Goal: Transaction & Acquisition: Purchase product/service

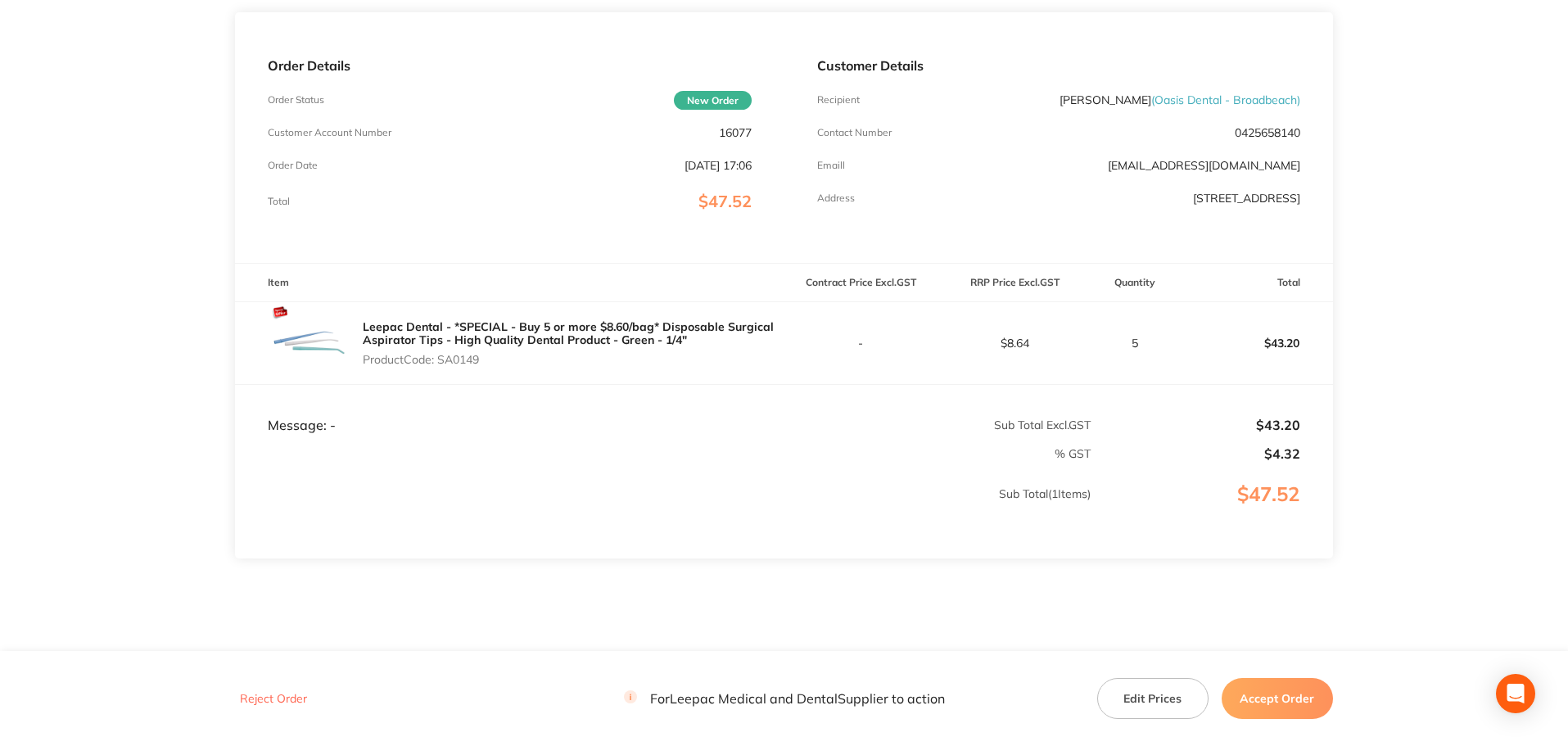
scroll to position [206, 0]
click at [1145, 692] on button "Edit Prices" at bounding box center [1152, 699] width 112 height 41
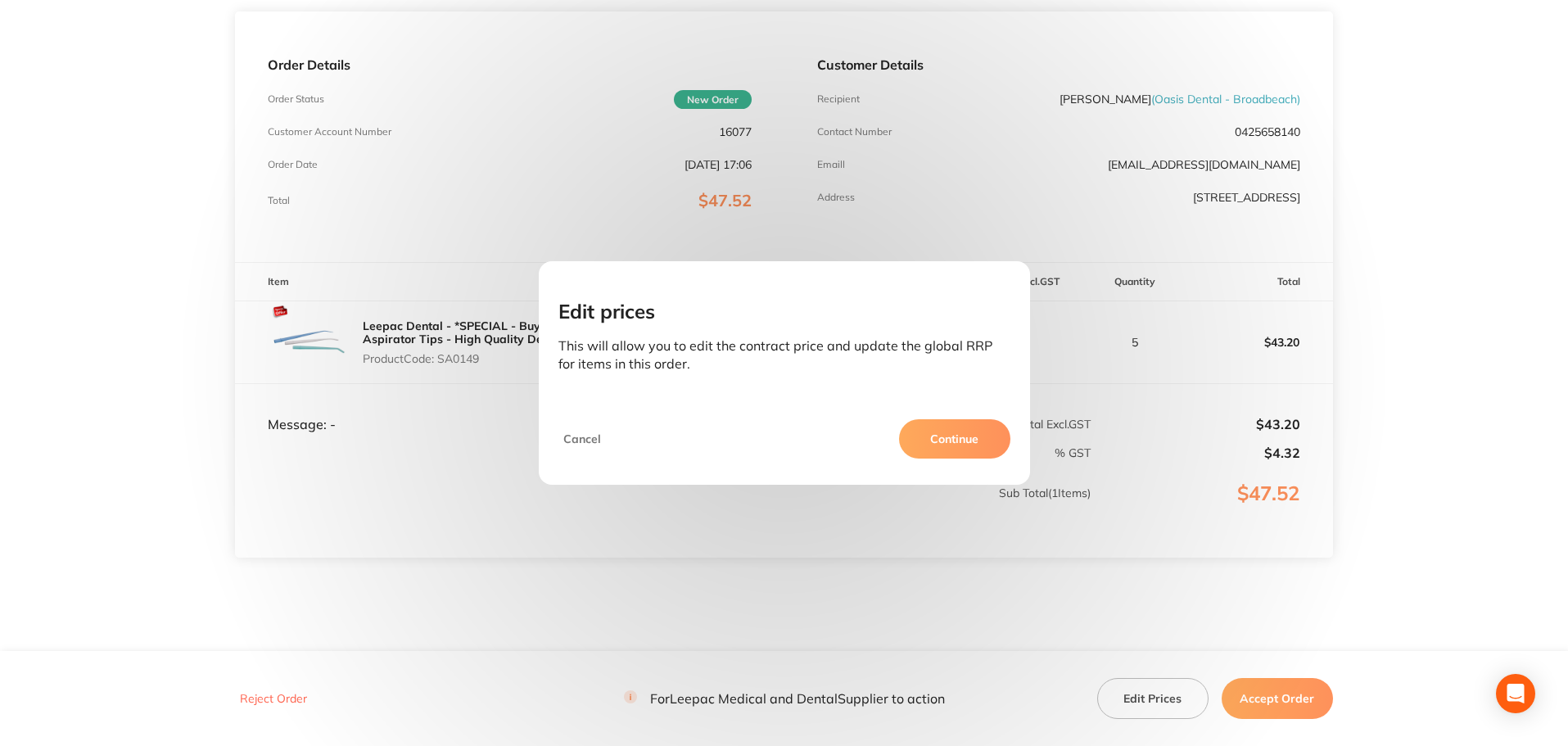
drag, startPoint x: 938, startPoint y: 440, endPoint x: 875, endPoint y: 569, distance: 143.6
click at [875, 569] on div "Edit prices This will allow you to edit the contract price and update the globa…" at bounding box center [784, 373] width 1568 height 746
click at [938, 437] on button "Continue" at bounding box center [955, 439] width 112 height 39
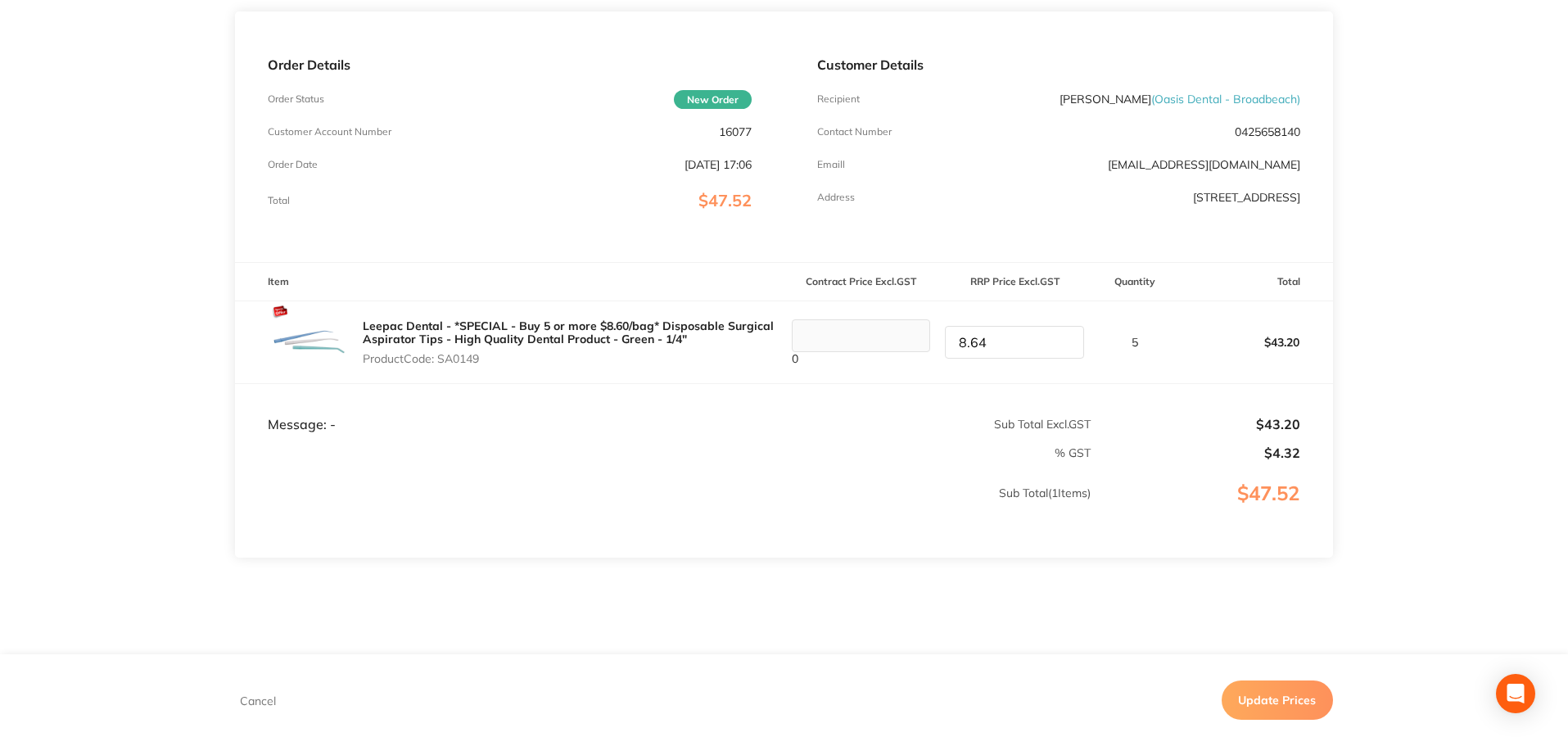
click at [801, 319] on td "0" at bounding box center [862, 342] width 154 height 83
click at [873, 341] on tr "Leepac Dental - *SPECIAL - Buy 5 or more $8.60/bag* Disposable Surgical Aspirat…" at bounding box center [784, 342] width 1098 height 83
type input "7.82"
click at [751, 550] on td "Sub Total ( 1 Items)" at bounding box center [663, 511] width 856 height 97
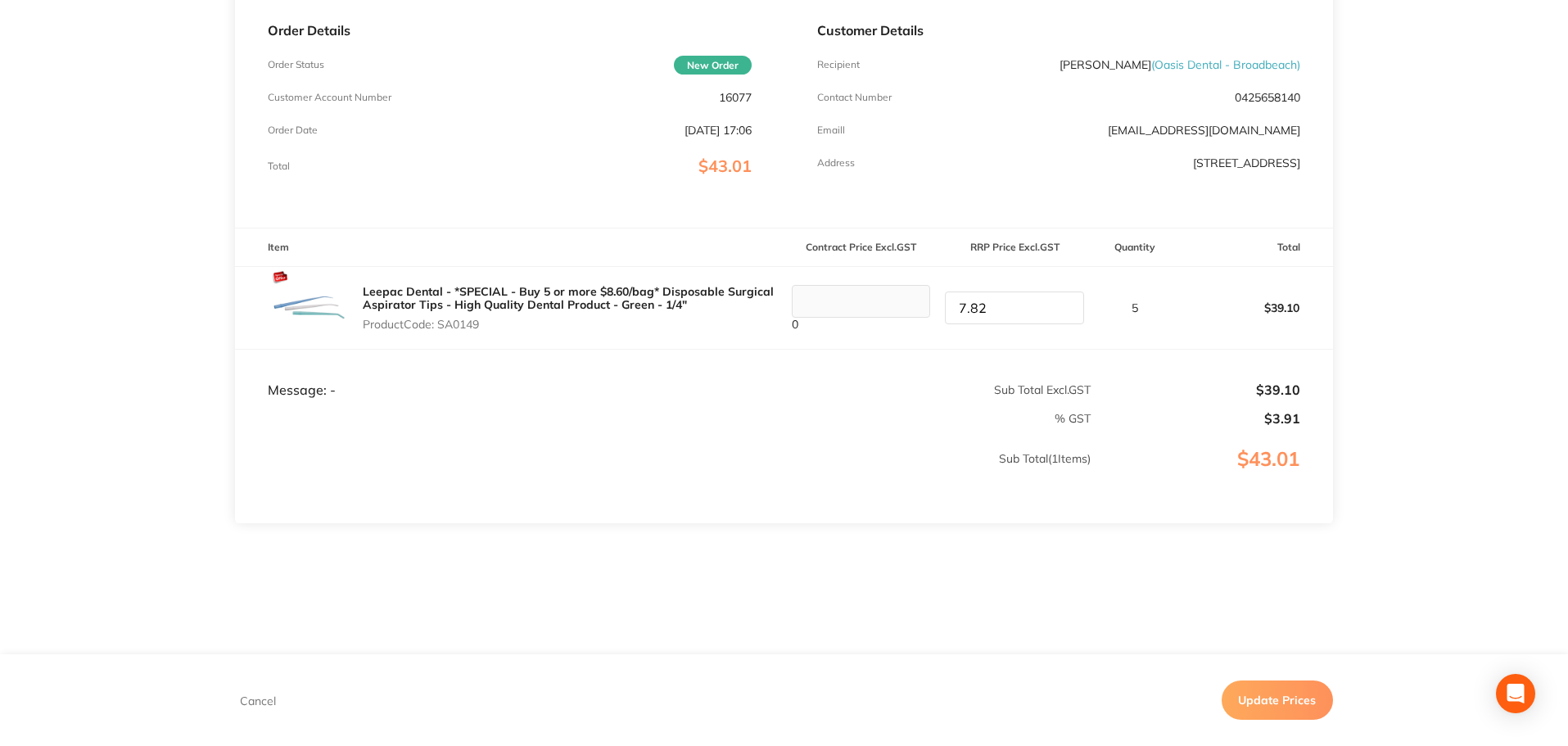
drag, startPoint x: 1290, startPoint y: 699, endPoint x: 1499, endPoint y: 377, distance: 383.9
click at [1504, 389] on div "Leepac Medical and Dental Order ID: Restocq- 96098 Download as PDF Order Detail…" at bounding box center [784, 133] width 1568 height 746
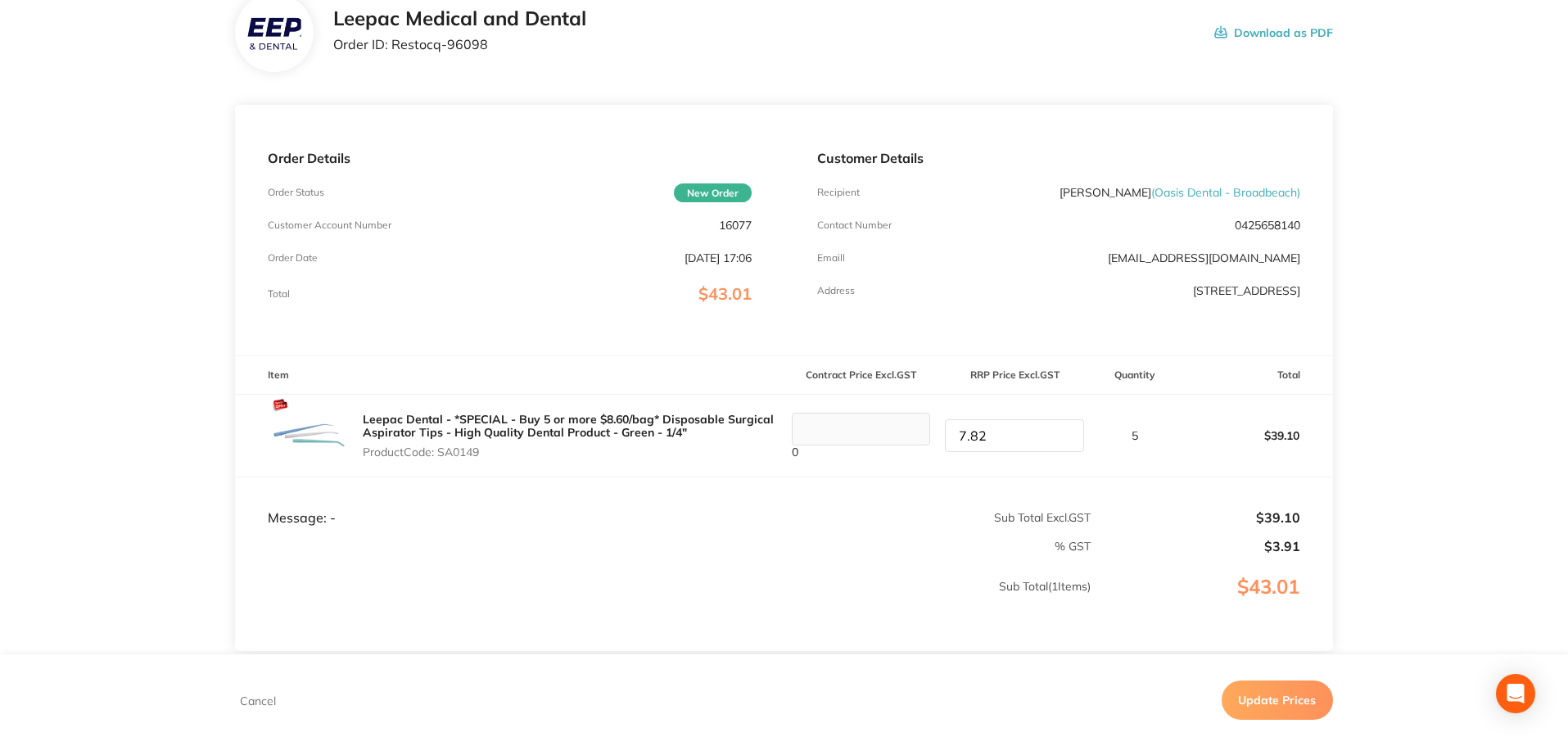
scroll to position [106, 0]
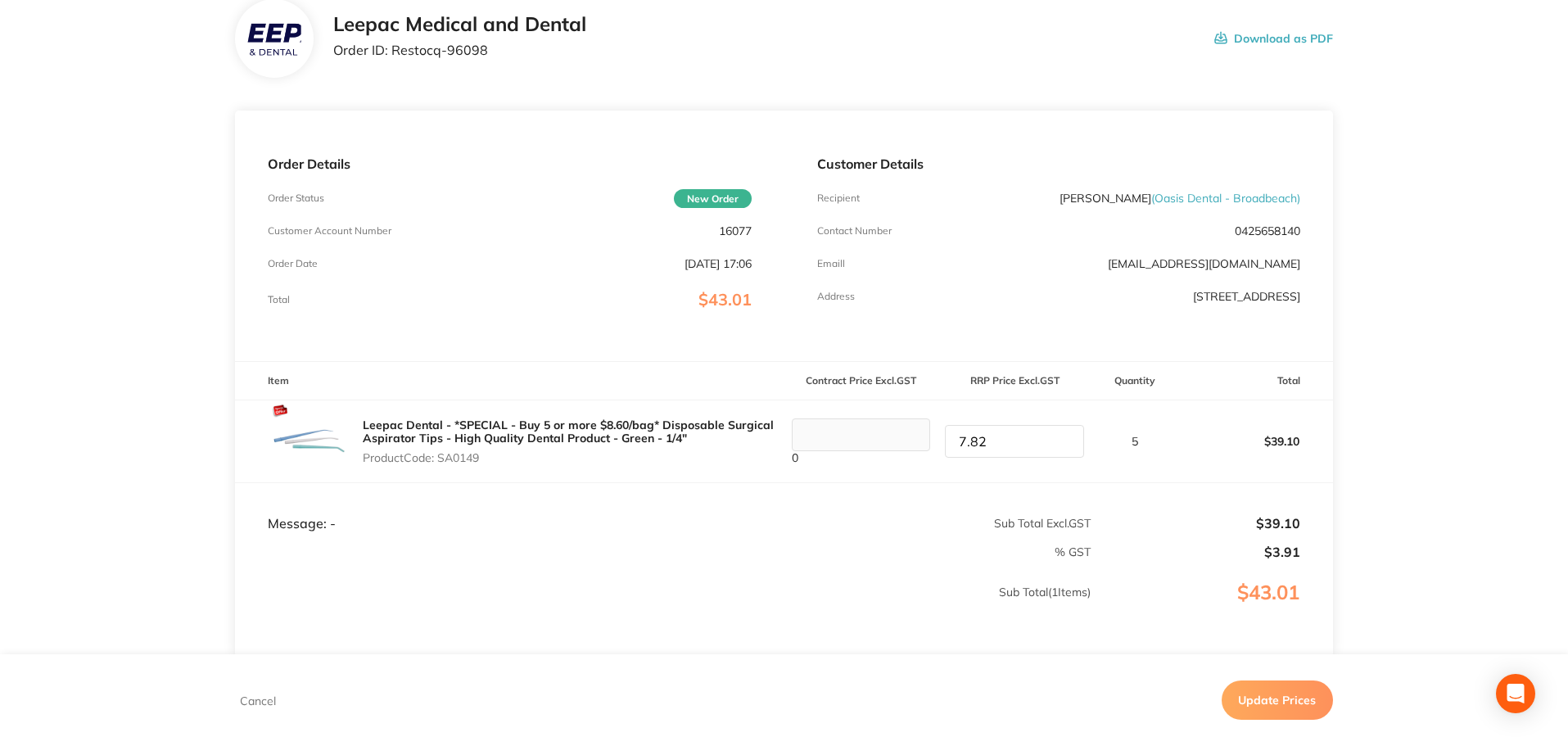
click at [1276, 708] on button "Update Prices" at bounding box center [1277, 700] width 112 height 39
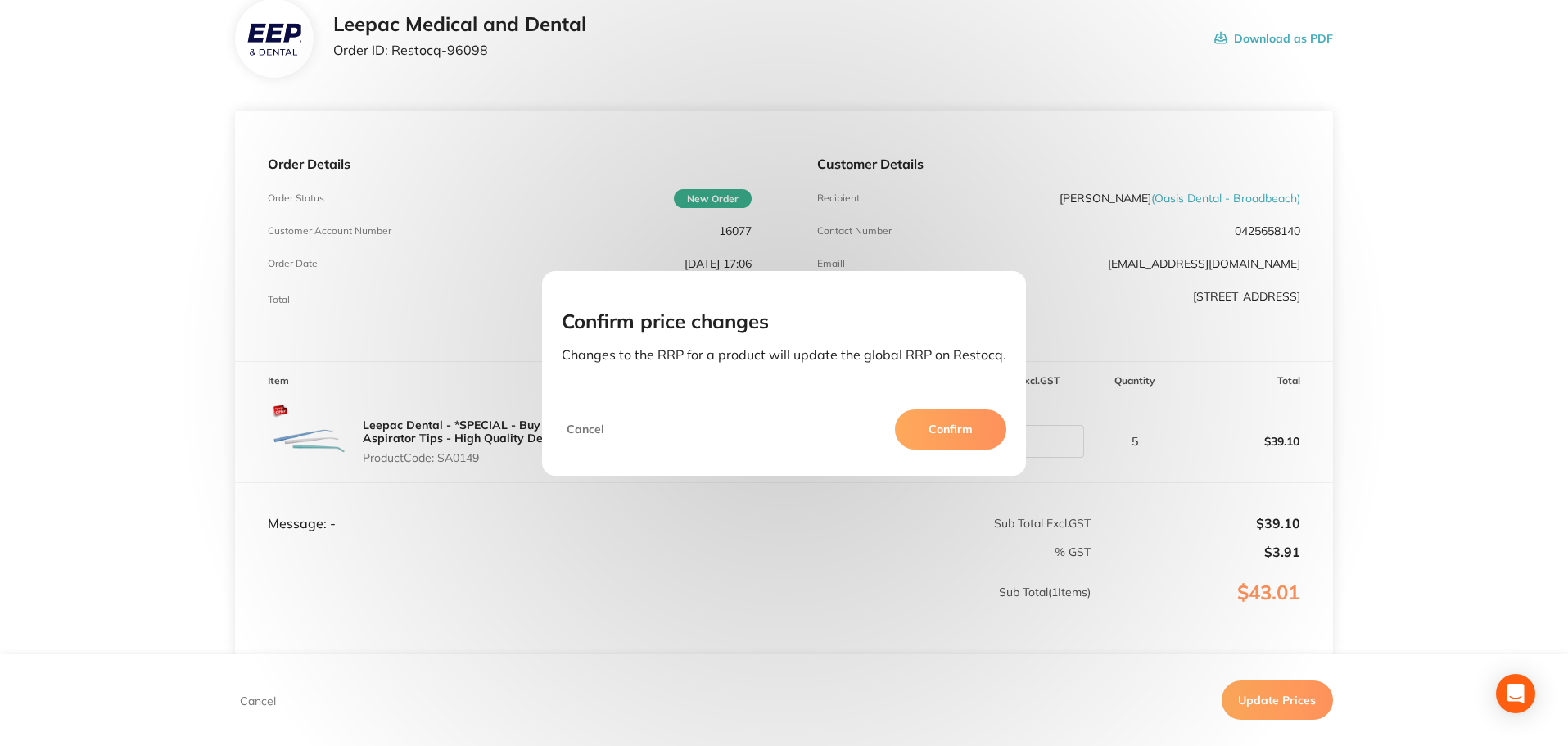
click at [937, 434] on button "Confirm" at bounding box center [950, 429] width 112 height 39
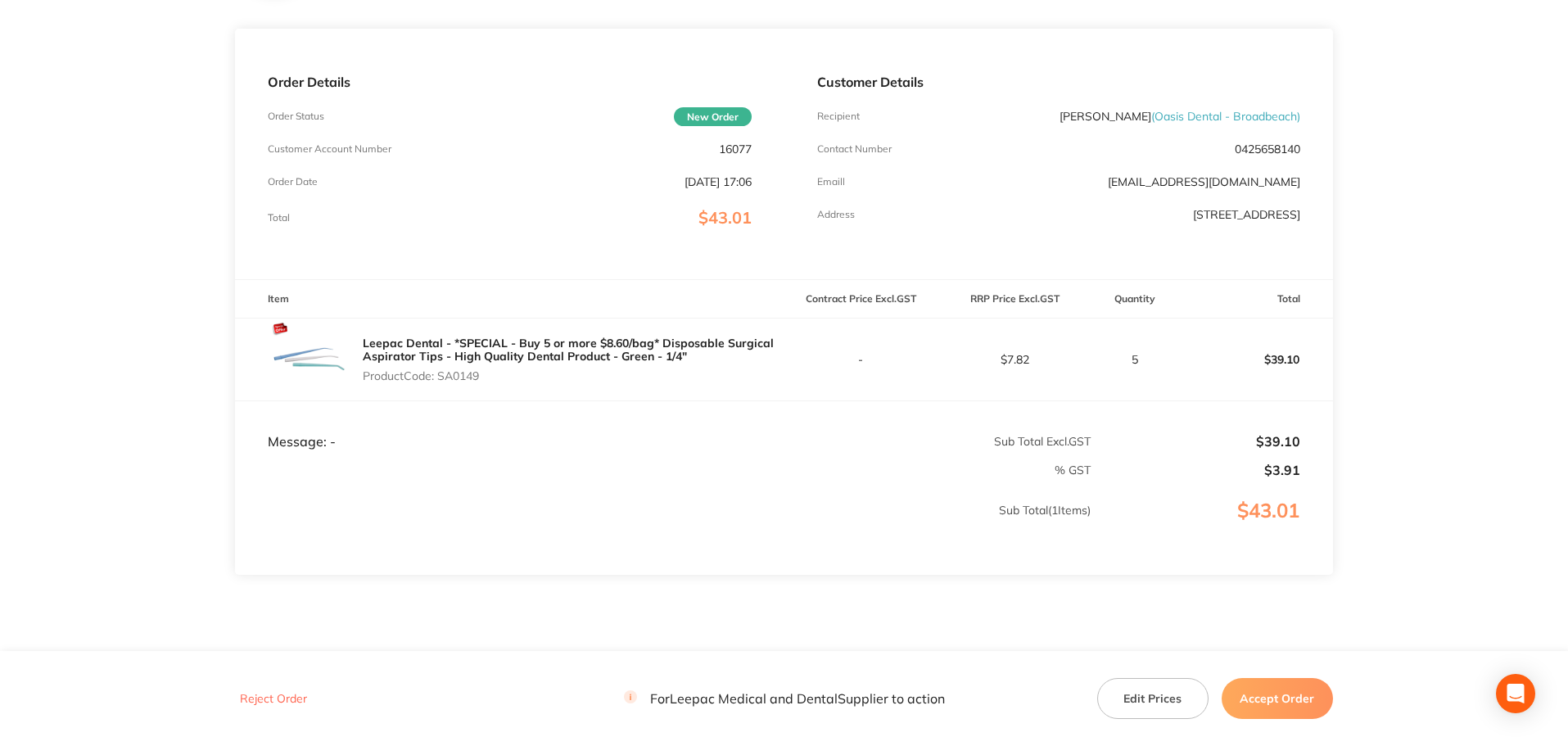
scroll to position [243, 0]
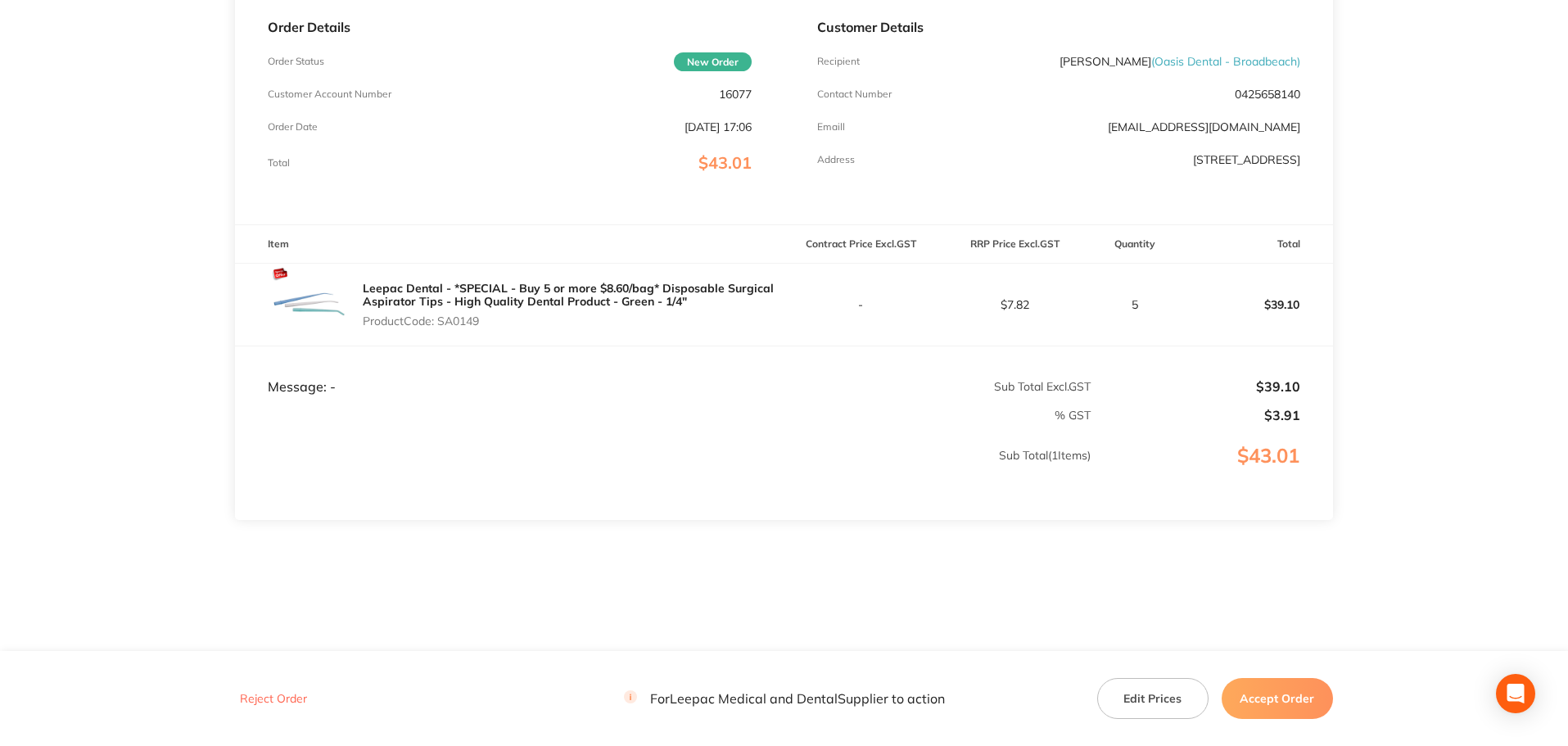
click at [1268, 695] on button "Accept Order" at bounding box center [1277, 699] width 112 height 41
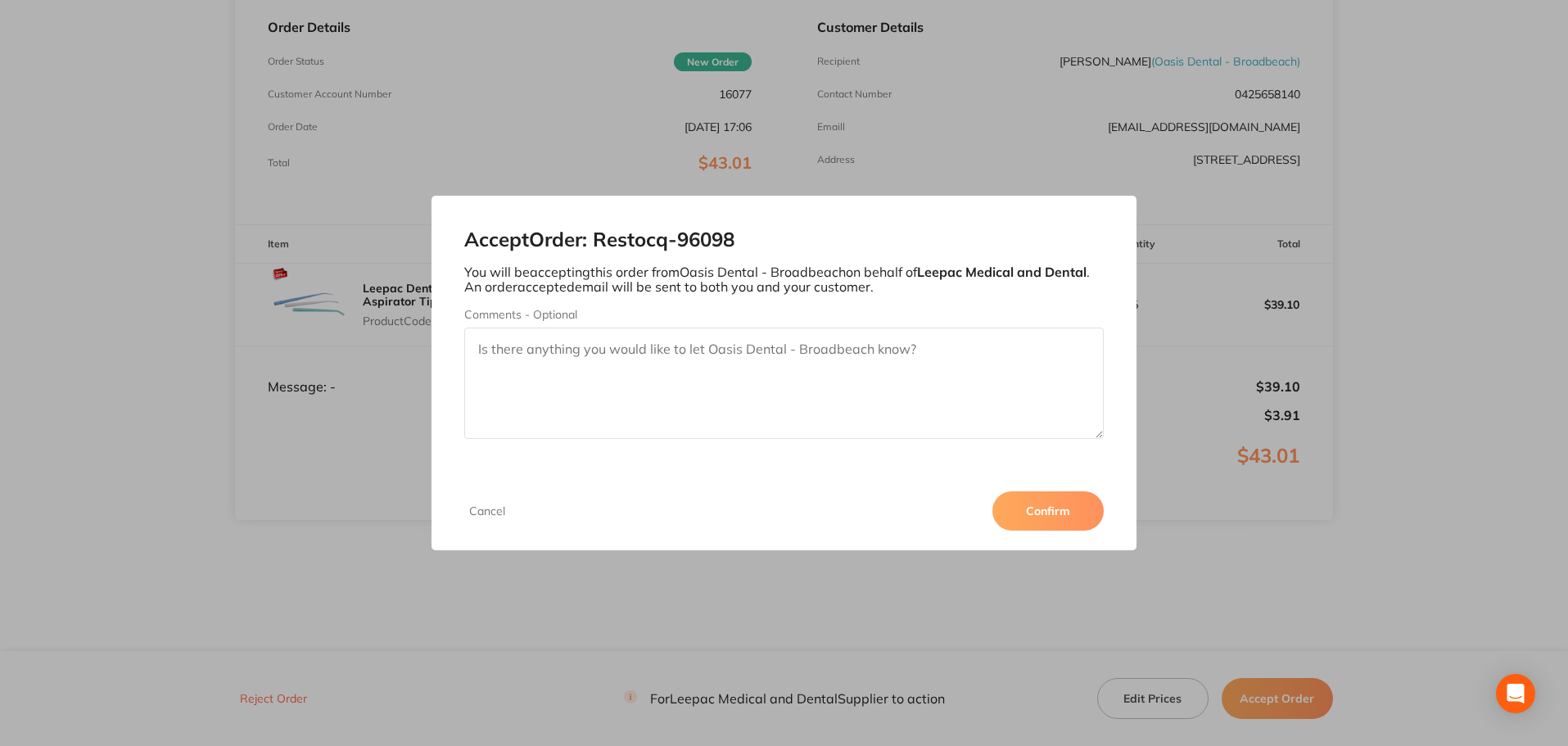
drag, startPoint x: 974, startPoint y: 358, endPoint x: 498, endPoint y: 366, distance: 476.1
click at [498, 366] on textarea "Comments - Optional" at bounding box center [784, 383] width 640 height 112
type textarea "There is a freight charge of $17.90 added to the tax invoice"
click at [1033, 499] on button "Confirm" at bounding box center [1048, 512] width 112 height 39
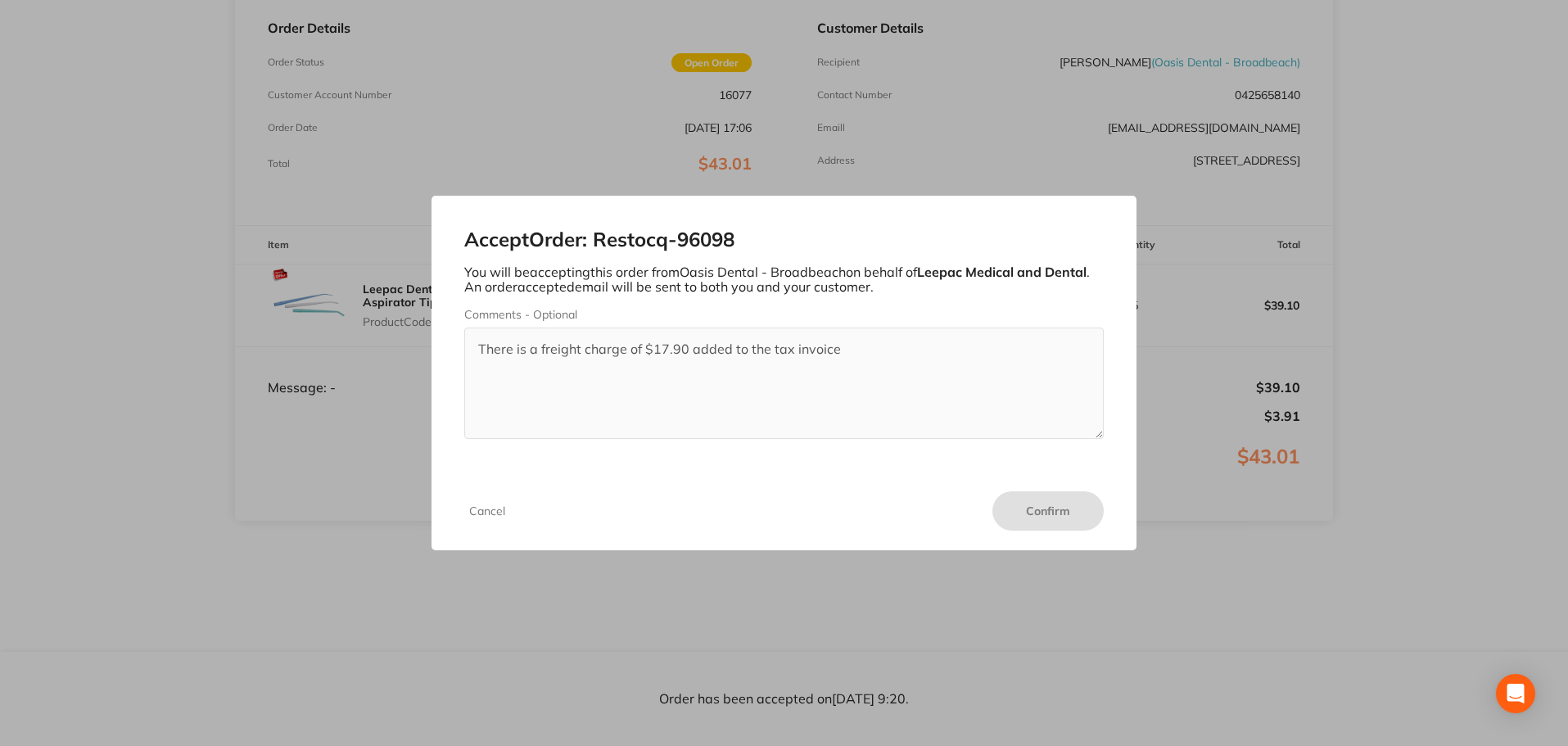
click at [1038, 522] on div "Accept Order: Restocq- 96098 You will be accepting this order from Oasis Dental…" at bounding box center [784, 373] width 1568 height 746
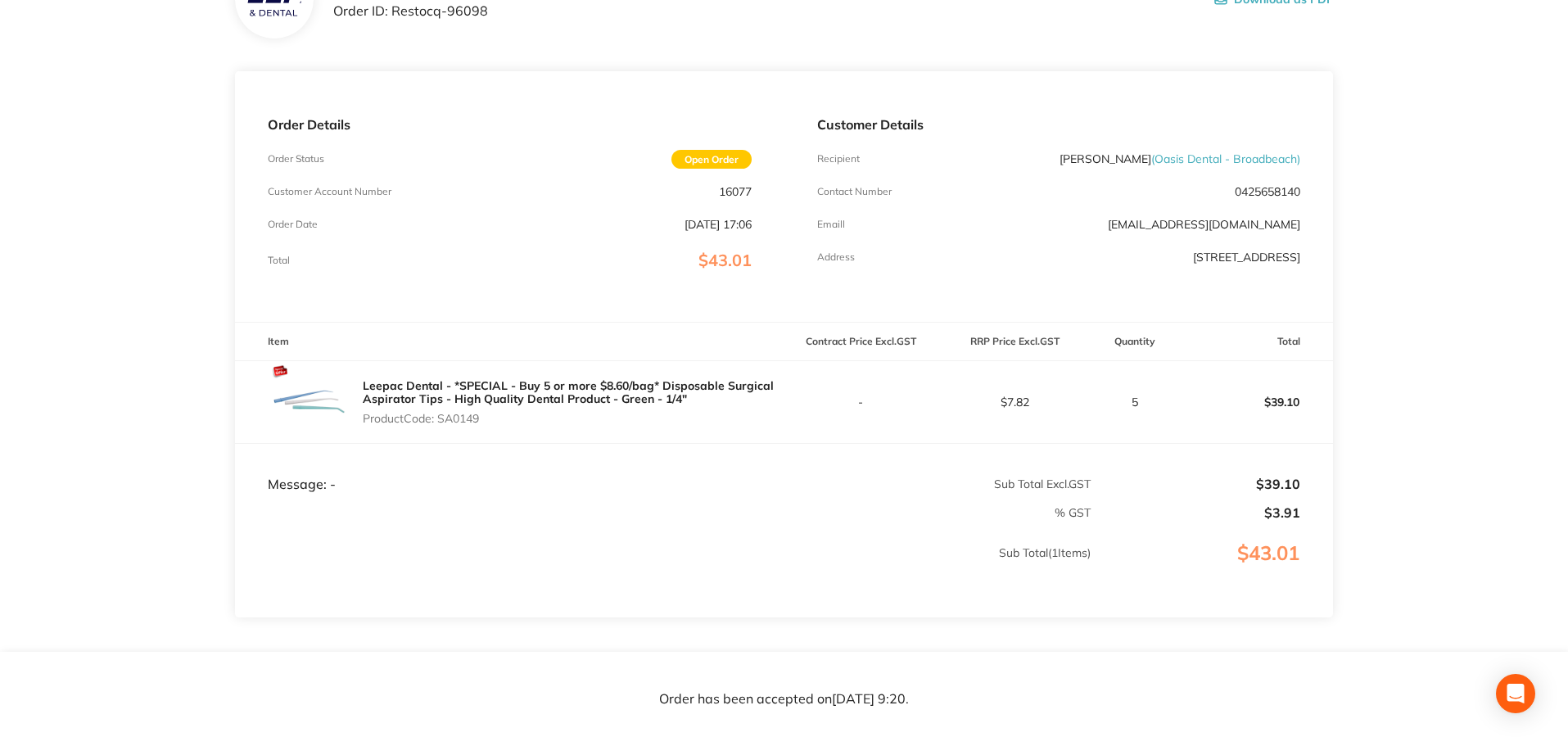
scroll to position [0, 0]
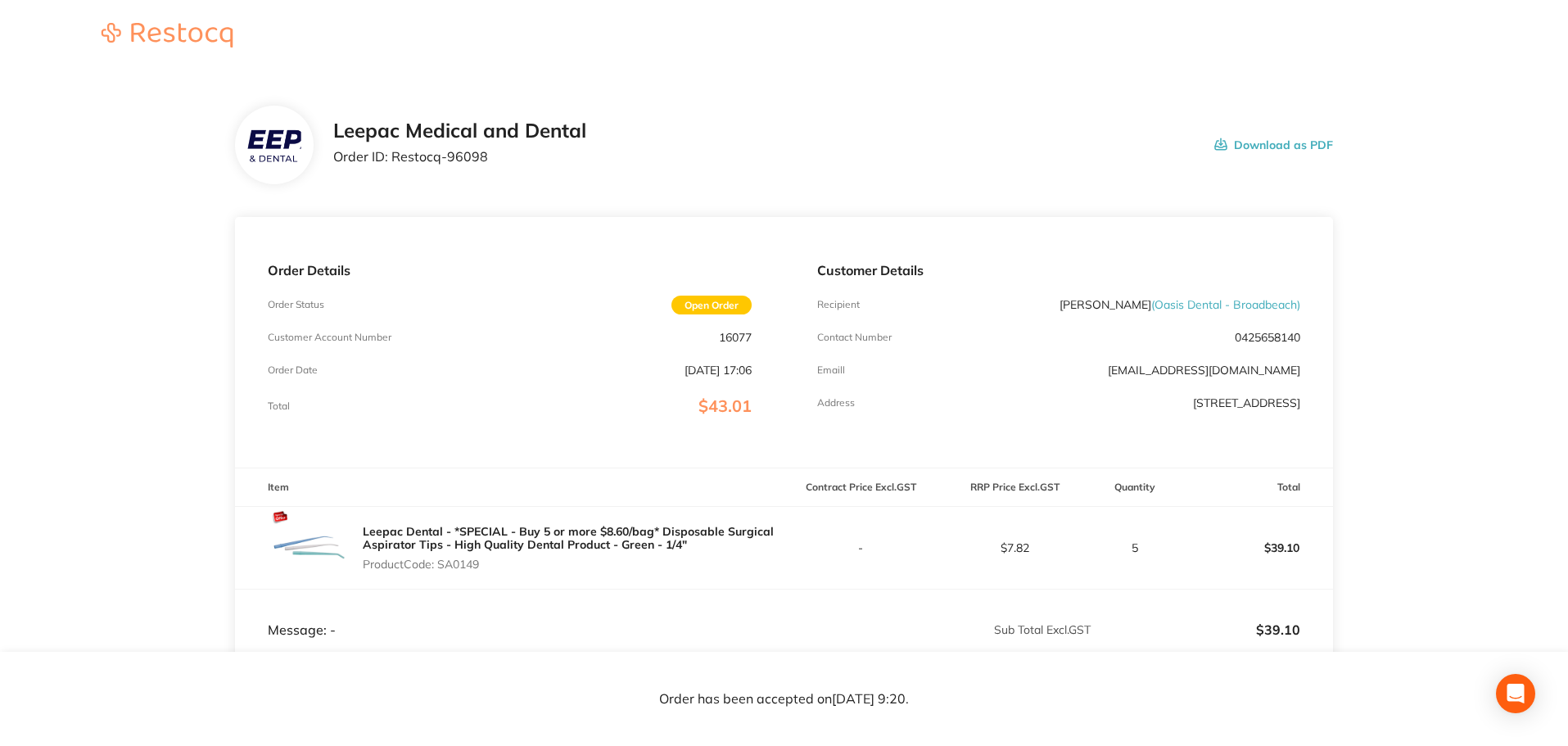
click at [1302, 145] on button "Download as PDF" at bounding box center [1273, 145] width 119 height 51
